Goal: Task Accomplishment & Management: Manage account settings

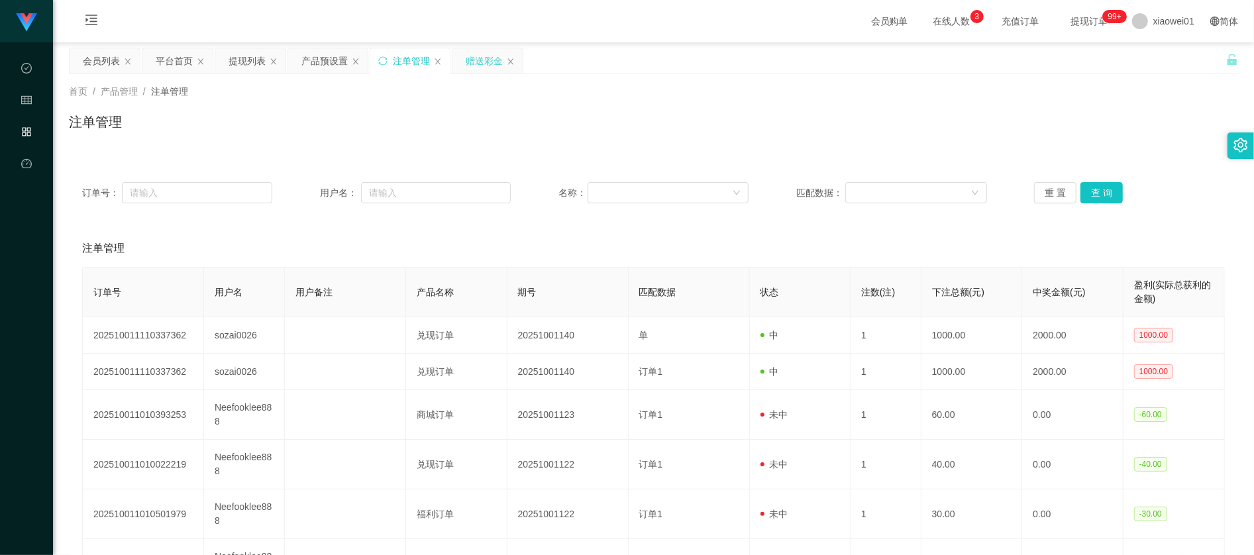
click at [499, 60] on div "赠送彩金" at bounding box center [484, 60] width 37 height 25
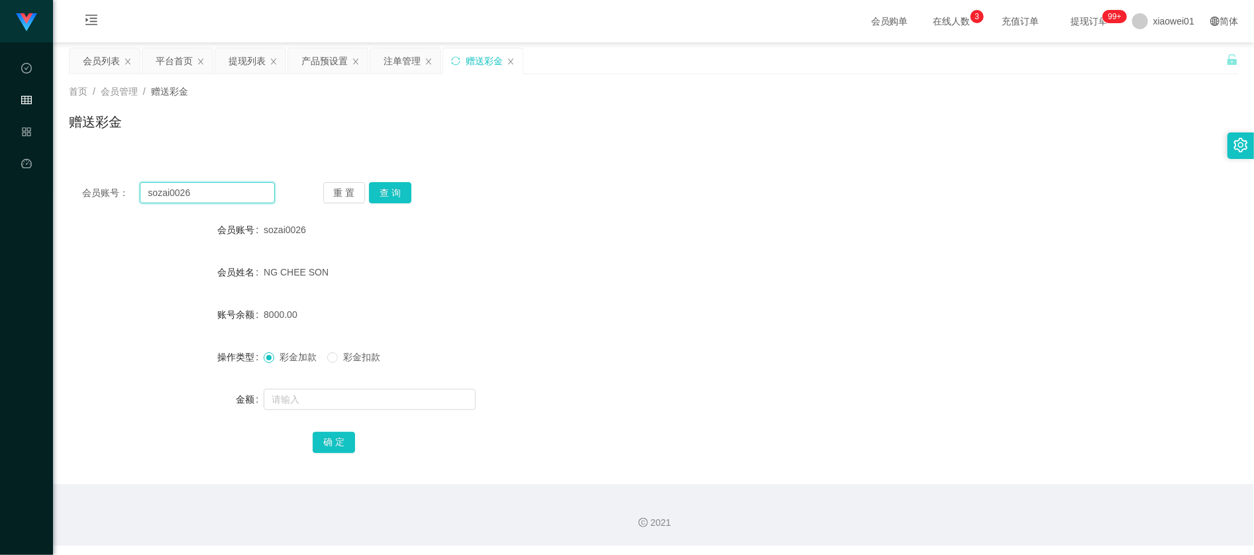
drag, startPoint x: 252, startPoint y: 189, endPoint x: -10, endPoint y: 203, distance: 262.6
click at [0, 203] on html "代理端 数据中心 会员管理 产品管理 平台首页 保存配置 重置配置 整体风格设置 主题色 导航设置 内容区域宽度 定宽 固定Header 固定侧边栏 其他设置…" at bounding box center [627, 277] width 1254 height 555
paste input "quan112"
type input "quan112"
click at [401, 193] on button "查 询" at bounding box center [390, 192] width 42 height 21
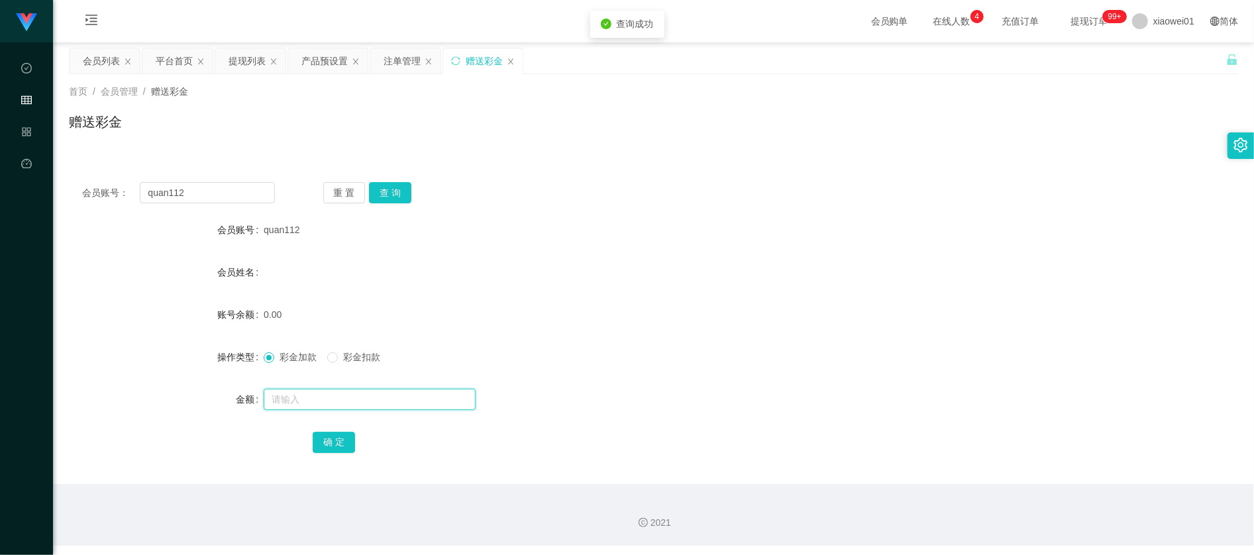
click at [366, 403] on input "text" at bounding box center [370, 399] width 212 height 21
type input "30"
click at [350, 445] on button "确 定" at bounding box center [334, 442] width 42 height 21
click at [788, 301] on div "30.00" at bounding box center [605, 314] width 682 height 26
drag, startPoint x: 271, startPoint y: 64, endPoint x: 279, endPoint y: 67, distance: 9.0
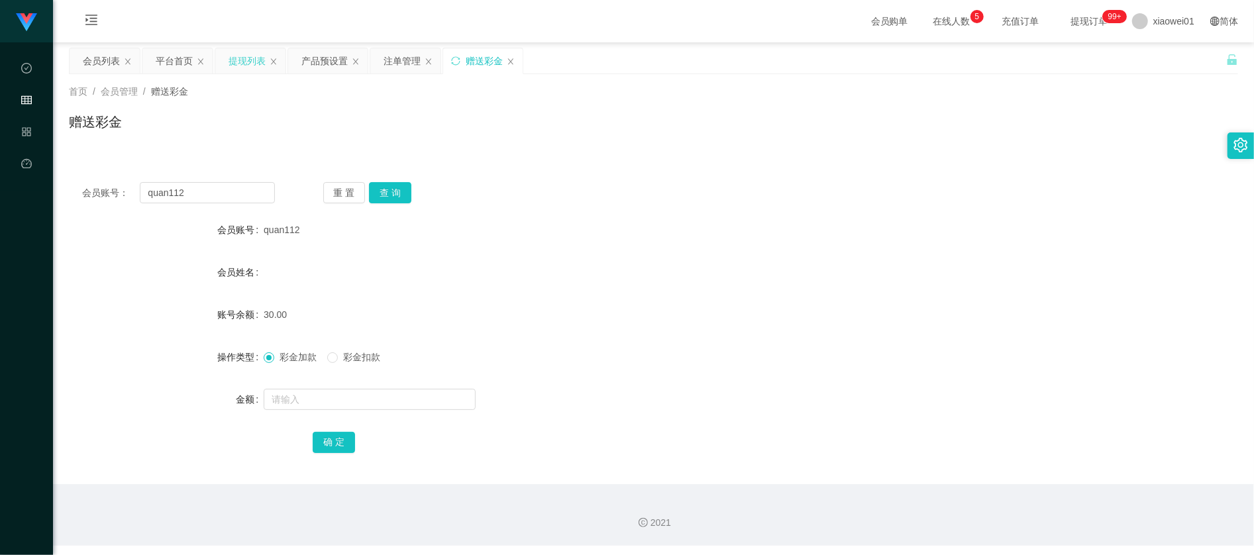
click at [272, 64] on div "提现列表" at bounding box center [250, 60] width 70 height 25
click at [316, 72] on div "产品预设置" at bounding box center [324, 60] width 46 height 25
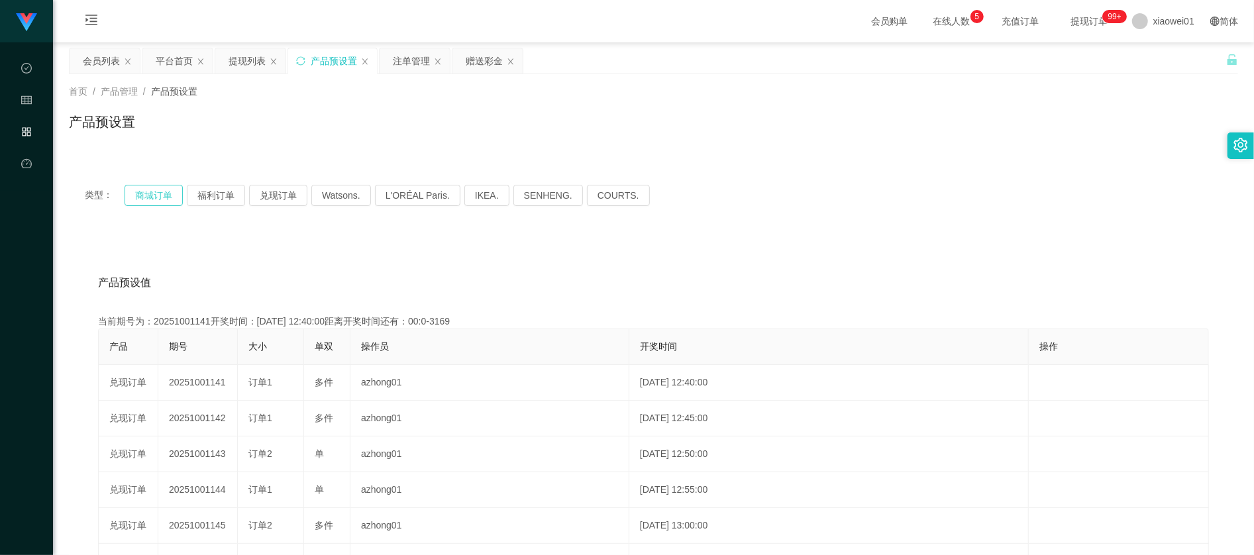
click at [162, 194] on button "商城订单" at bounding box center [154, 195] width 58 height 21
click at [139, 199] on button "商城订单" at bounding box center [154, 195] width 58 height 21
click at [411, 68] on div "注单管理" at bounding box center [411, 60] width 37 height 25
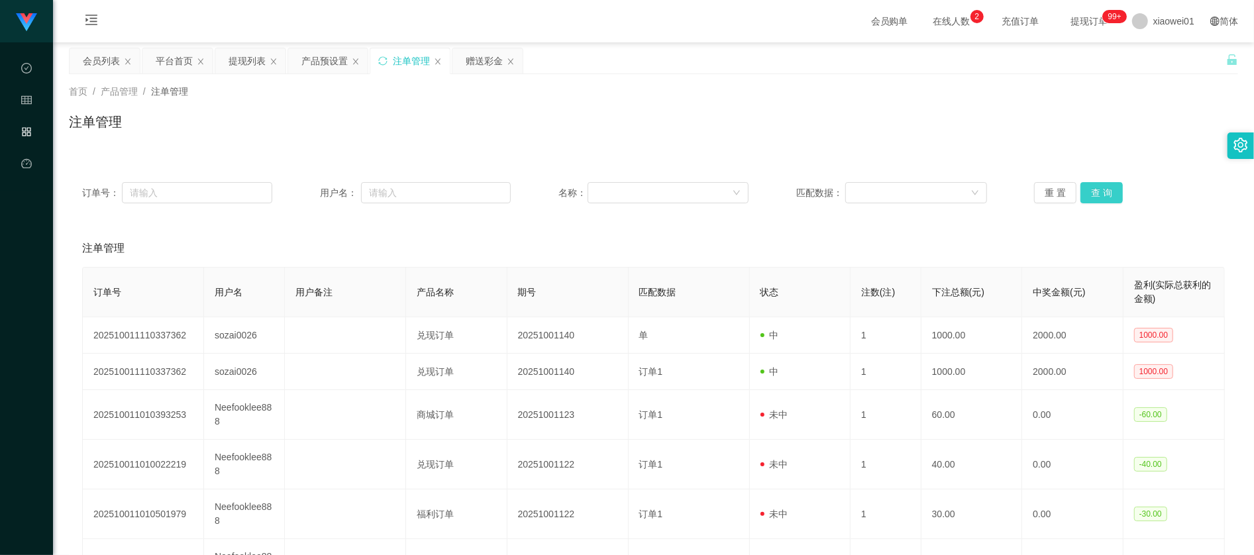
click at [1107, 200] on button "查 询" at bounding box center [1101, 192] width 42 height 21
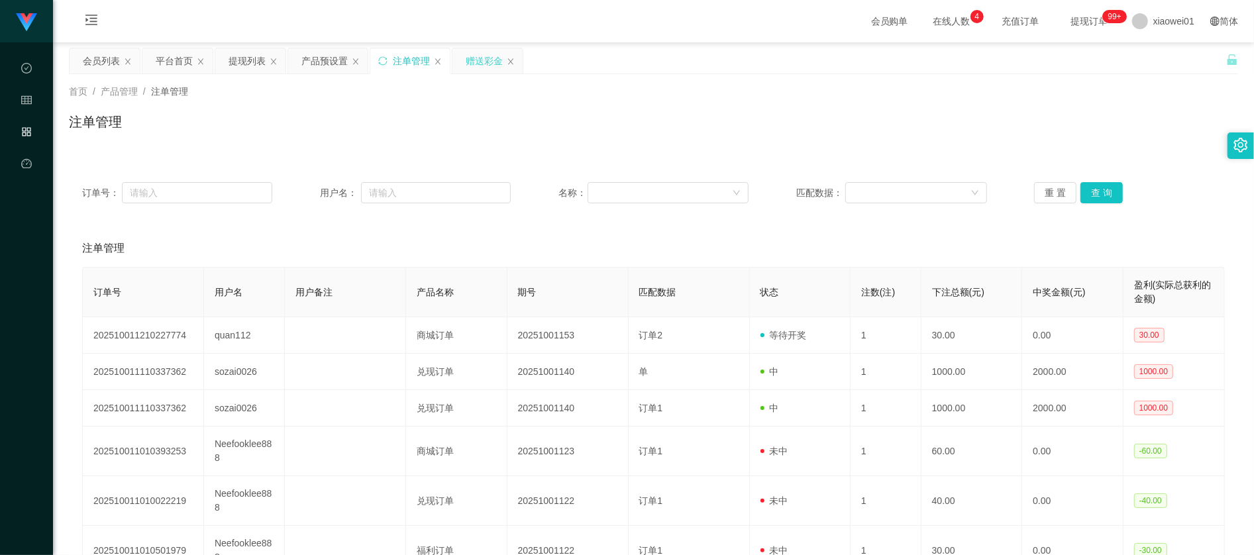
click at [478, 62] on div "赠送彩金" at bounding box center [484, 60] width 37 height 25
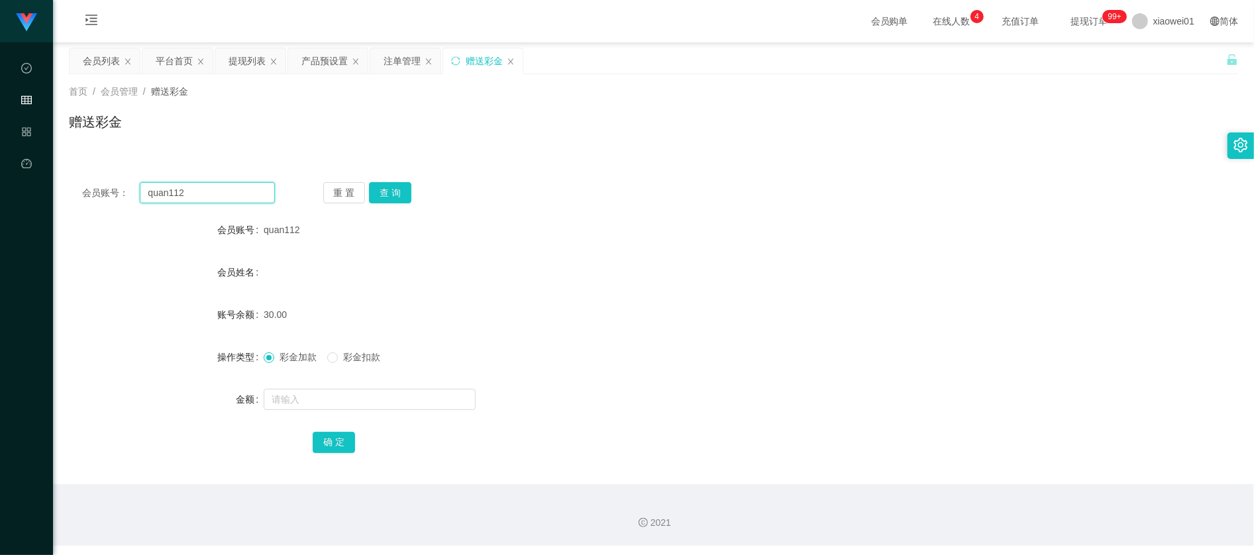
drag, startPoint x: 215, startPoint y: 194, endPoint x: 41, endPoint y: 195, distance: 173.5
click at [35, 196] on section "代理端 数据中心 会员管理 产品管理 平台首页 保存配置 重置配置 整体风格设置 主题色 导航设置 内容区域宽度 定宽 固定Header 固定侧边栏 其他设置…" at bounding box center [627, 273] width 1254 height 546
click at [401, 192] on button "查 询" at bounding box center [390, 192] width 42 height 21
click at [240, 61] on div "提现列表" at bounding box center [246, 60] width 37 height 25
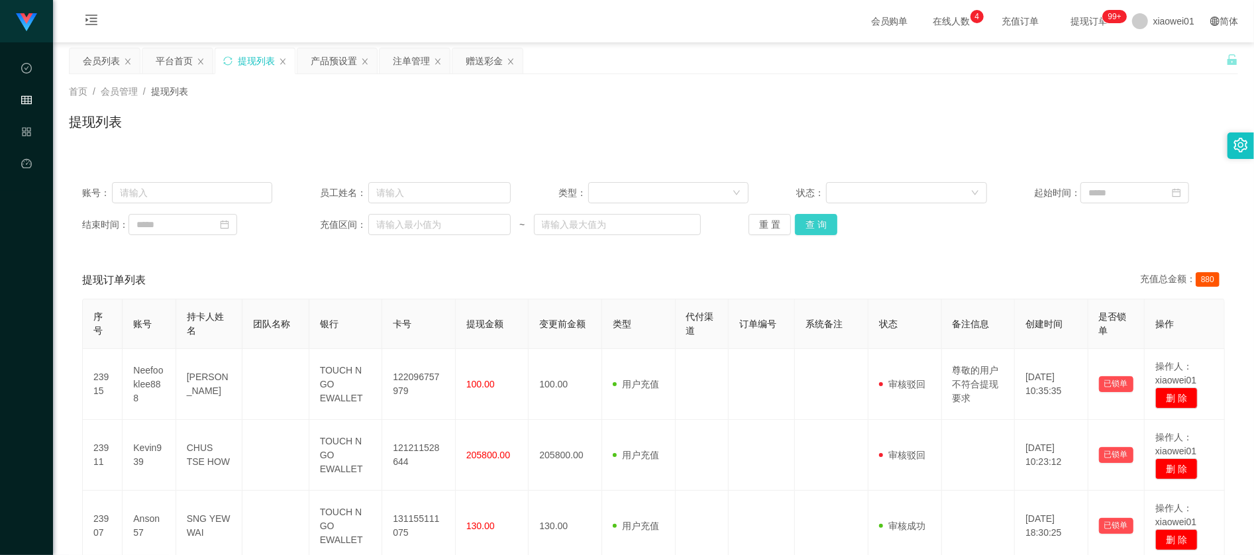
click at [832, 227] on button "查 询" at bounding box center [816, 224] width 42 height 21
click at [819, 224] on button "查 询" at bounding box center [816, 224] width 42 height 21
click at [819, 224] on div "重 置 查 询" at bounding box center [843, 224] width 190 height 21
click at [474, 66] on div "赠送彩金" at bounding box center [484, 60] width 37 height 25
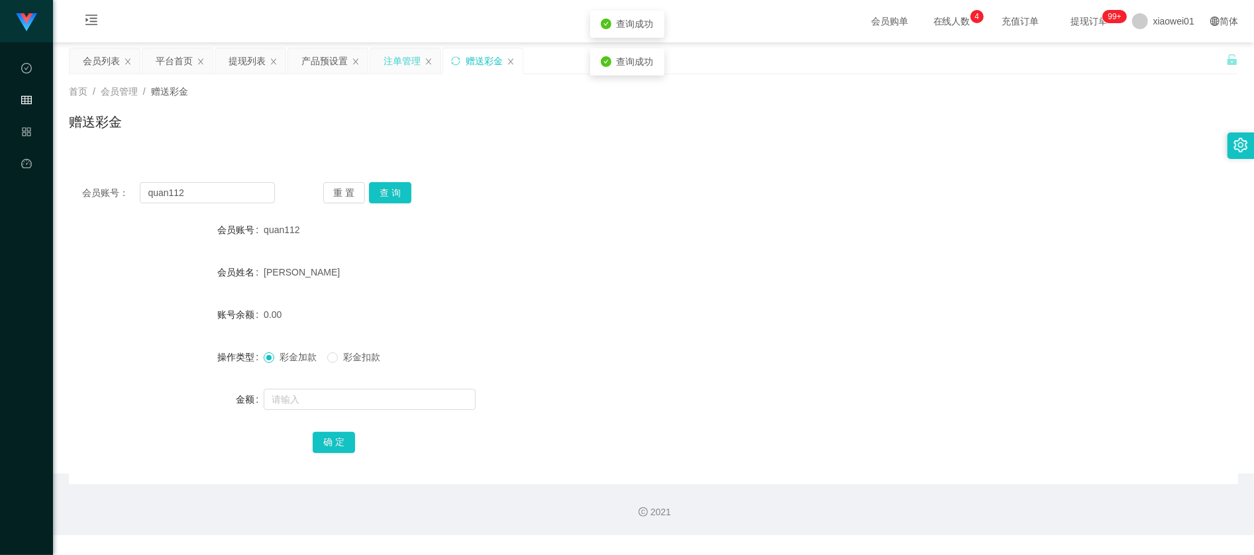
click at [388, 68] on div "注单管理" at bounding box center [401, 60] width 37 height 25
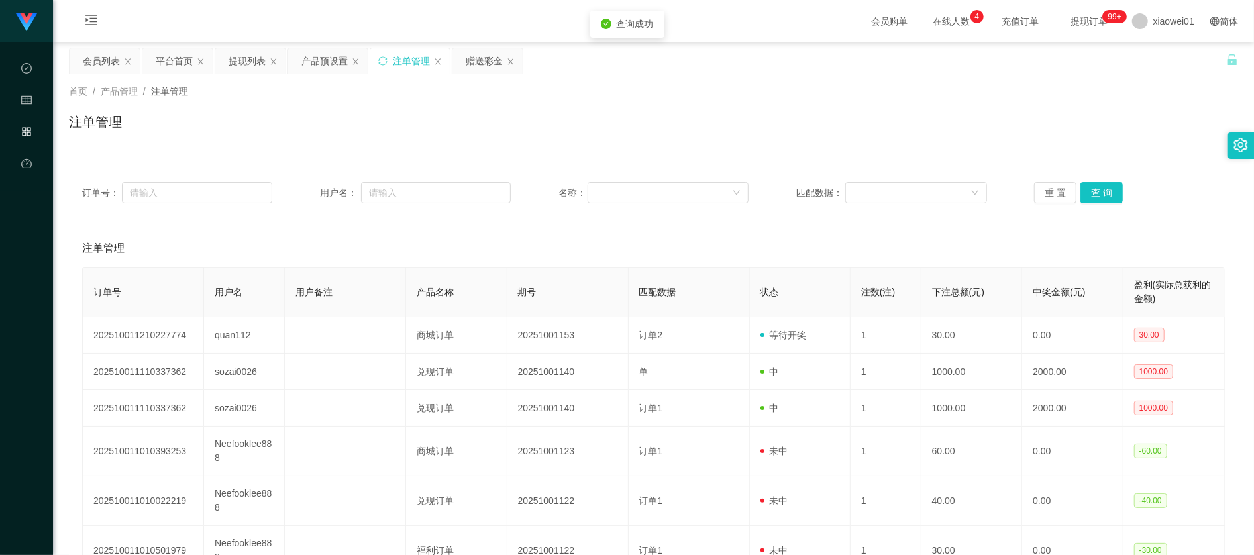
click at [1119, 209] on div "订单号： 用户名： 名称： 匹配数据： 重 置 查 询" at bounding box center [653, 193] width 1169 height 48
